Goal: Task Accomplishment & Management: Use online tool/utility

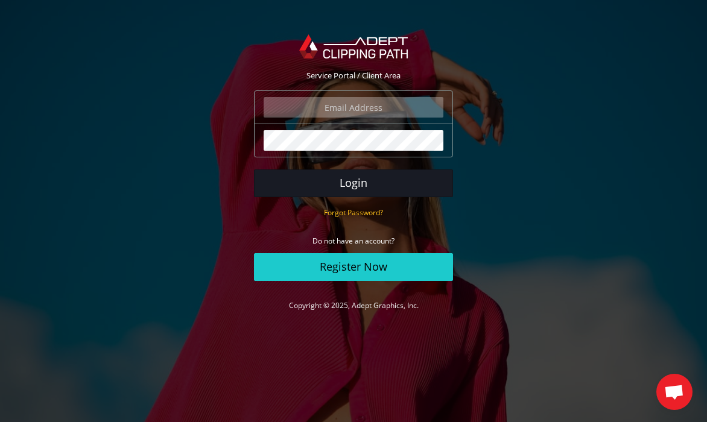
type input "isabelle@eightbit.se"
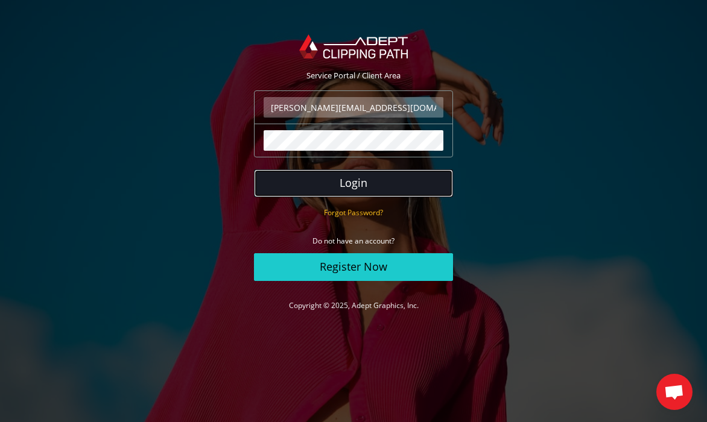
click at [384, 176] on button "Login" at bounding box center [353, 183] width 199 height 28
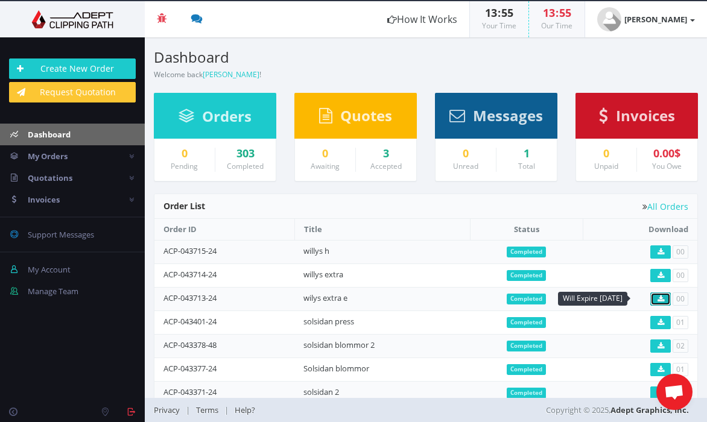
click at [657, 297] on link at bounding box center [660, 299] width 21 height 13
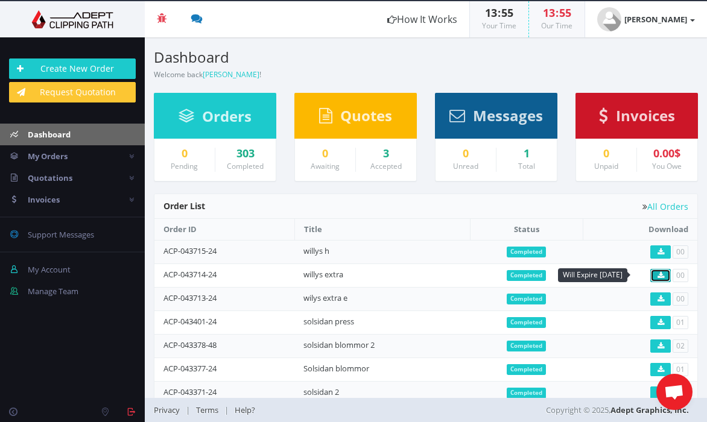
click at [657, 274] on icon at bounding box center [660, 275] width 7 height 7
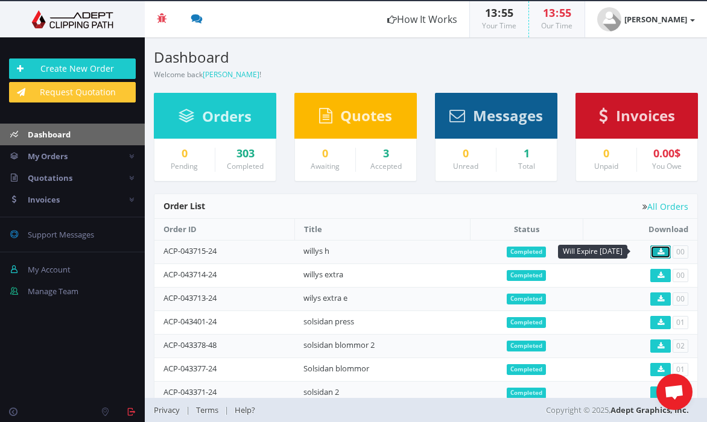
click at [655, 247] on link at bounding box center [660, 251] width 21 height 13
